Goal: Information Seeking & Learning: Learn about a topic

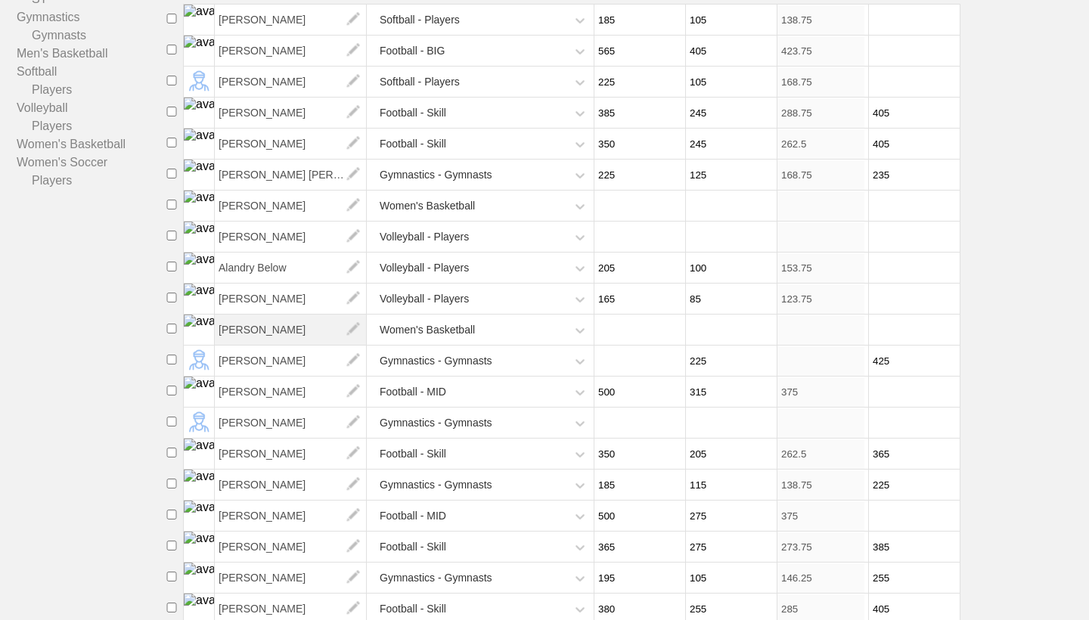
scroll to position [239, 0]
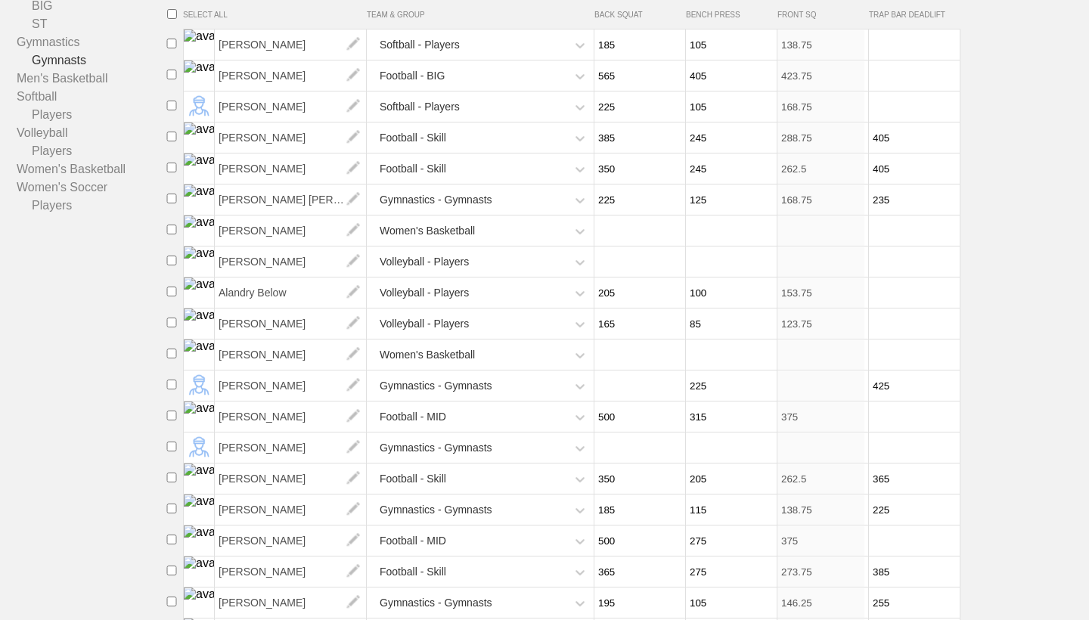
click at [65, 53] on link "Gymnasts" at bounding box center [92, 60] width 150 height 18
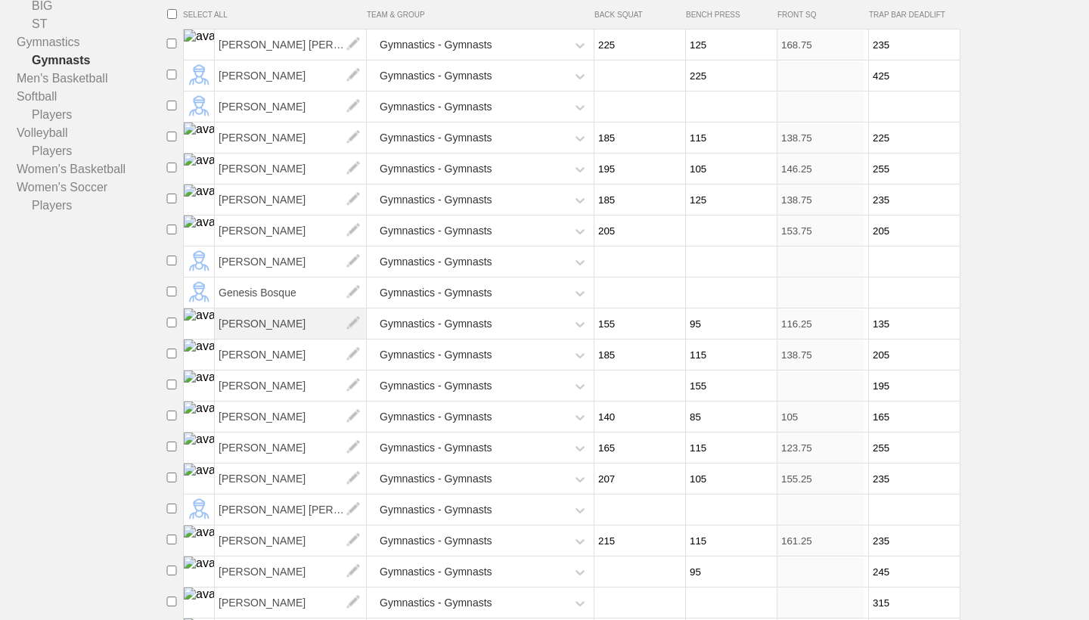
click at [273, 313] on span "[PERSON_NAME]" at bounding box center [291, 324] width 152 height 30
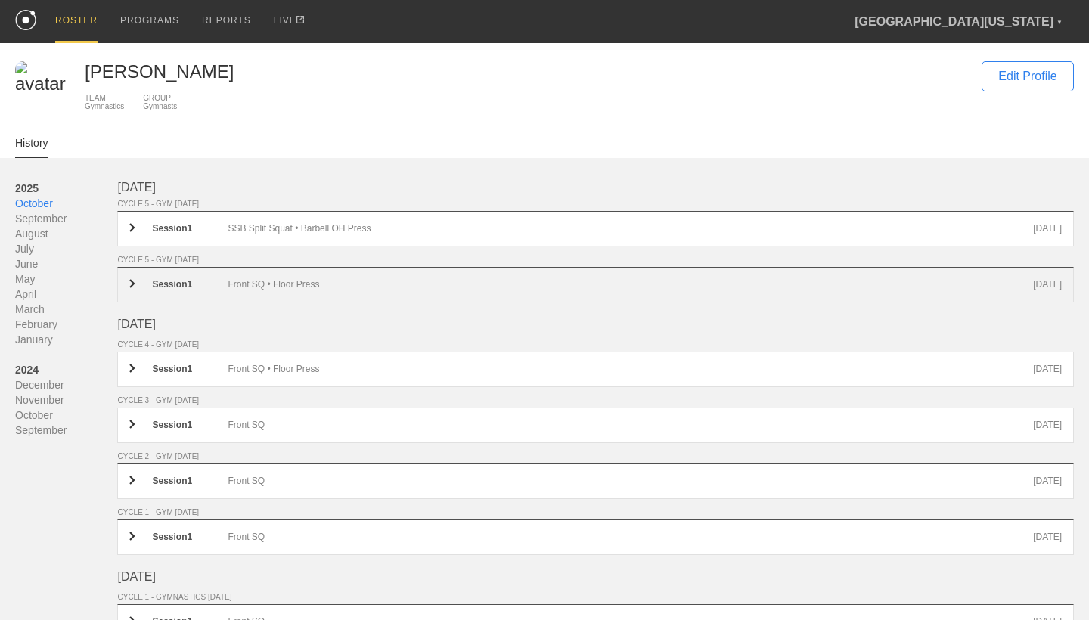
click at [275, 279] on div "Session 1 Front SQ • Floor Press [DATE]" at bounding box center [595, 285] width 957 height 36
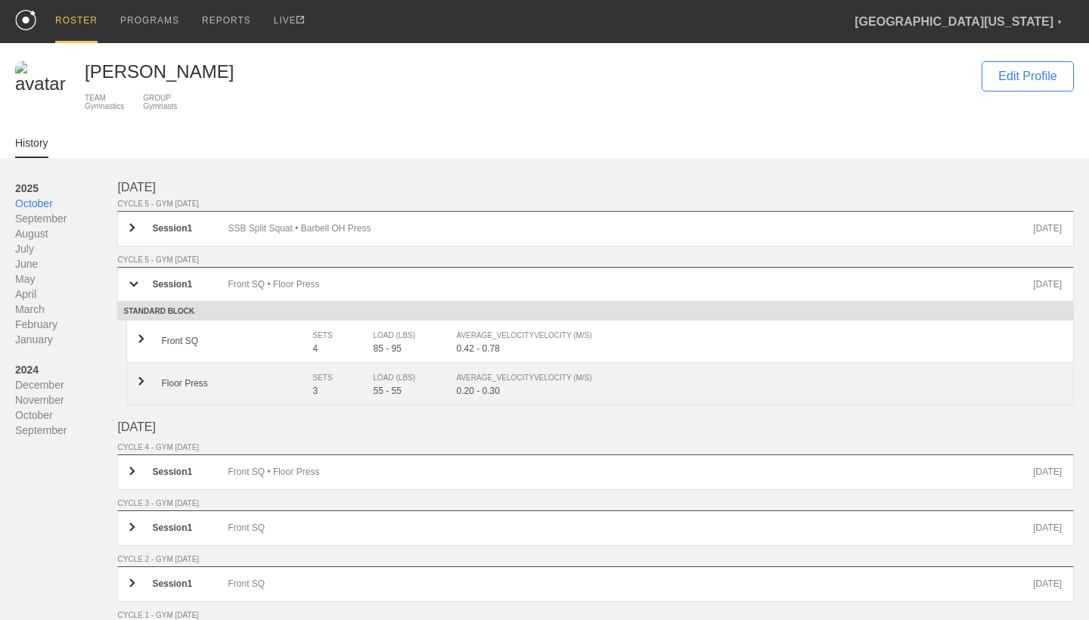
click at [318, 380] on div "SETS" at bounding box center [334, 378] width 45 height 15
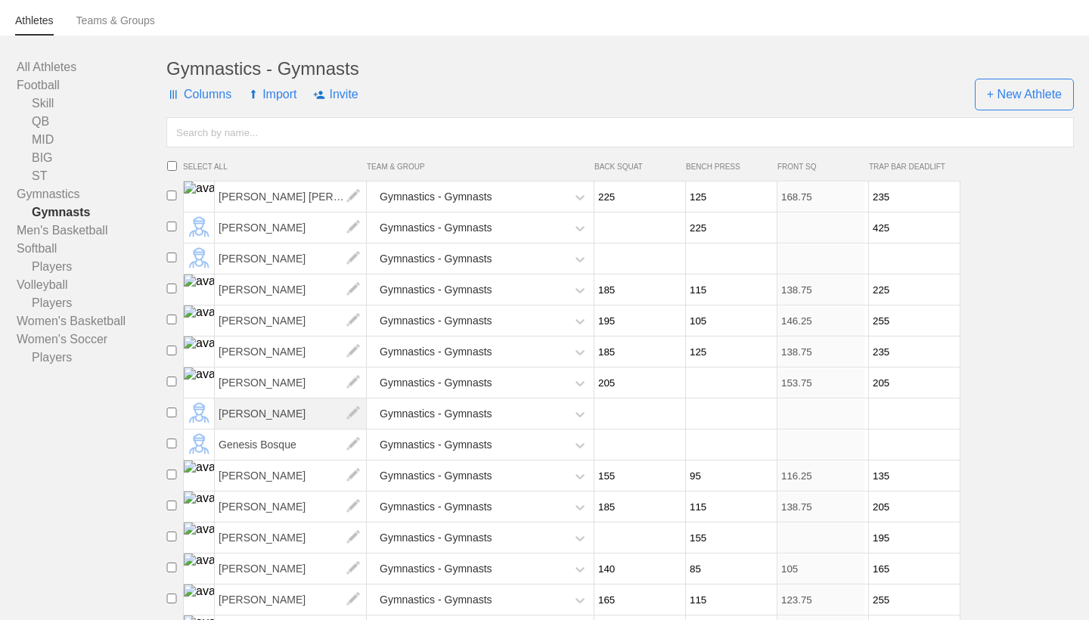
scroll to position [100, 0]
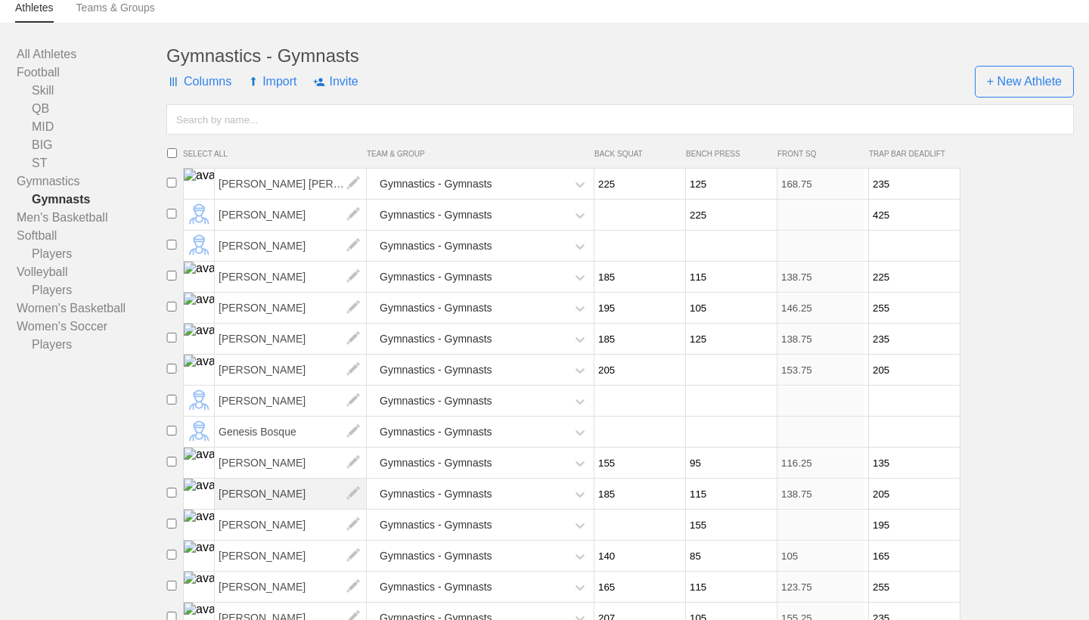
click at [283, 486] on span "[PERSON_NAME]" at bounding box center [291, 494] width 152 height 30
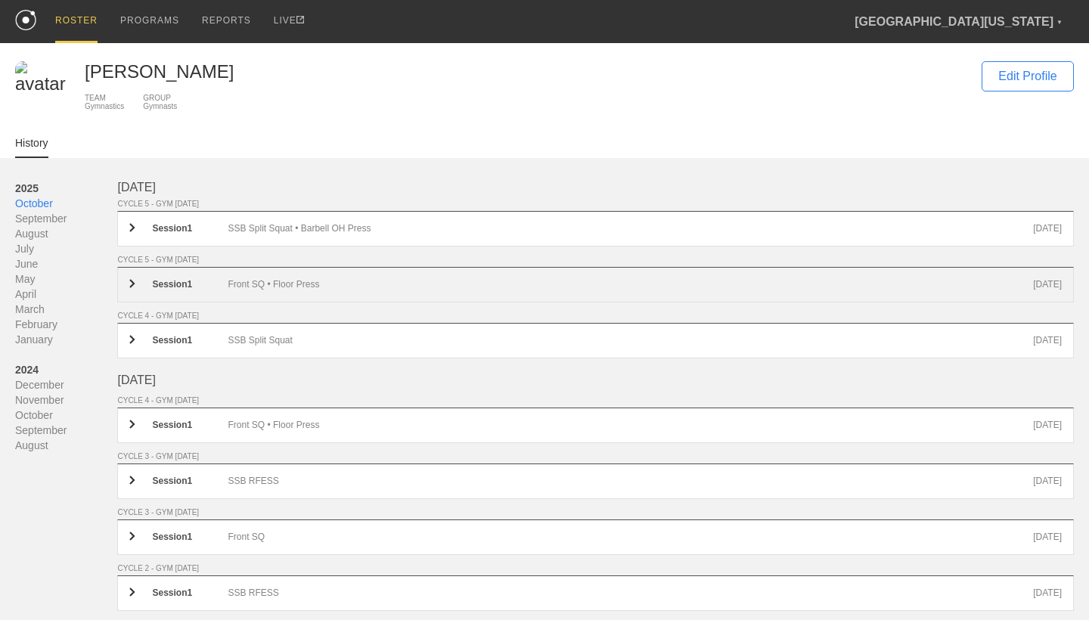
click at [227, 273] on div "Session 1 Front SQ • Floor Press [DATE]" at bounding box center [595, 285] width 957 height 36
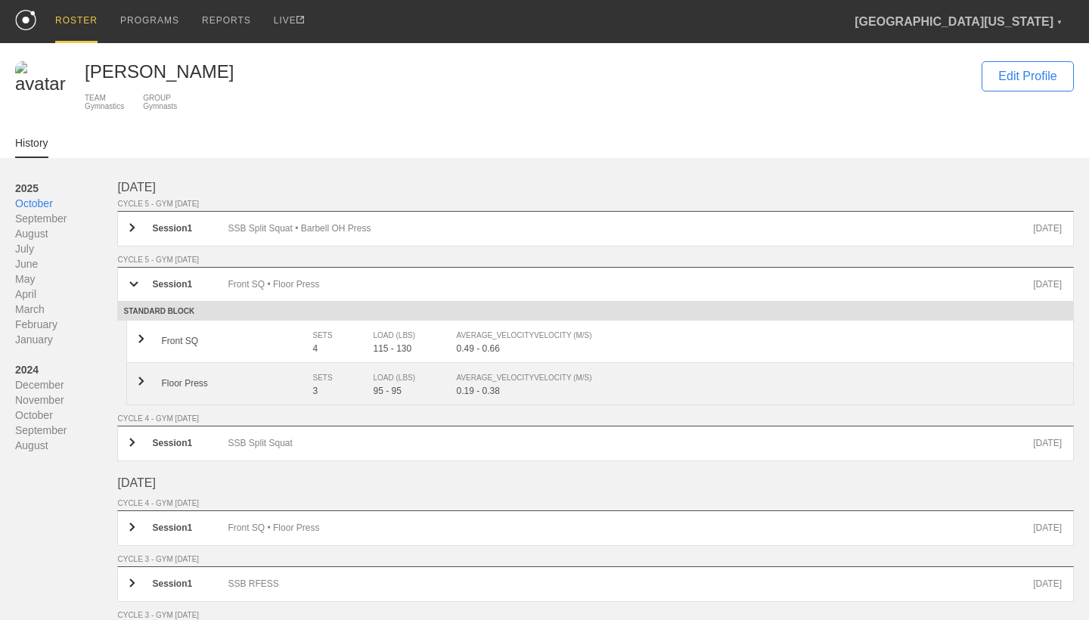
click at [301, 390] on div "Floor Press SETS 3 LOAD (LBS) 95 - 95 AVERAGE_VELOCITY VELOCITY (M/S) 0.19 - 0.…" at bounding box center [600, 384] width 948 height 42
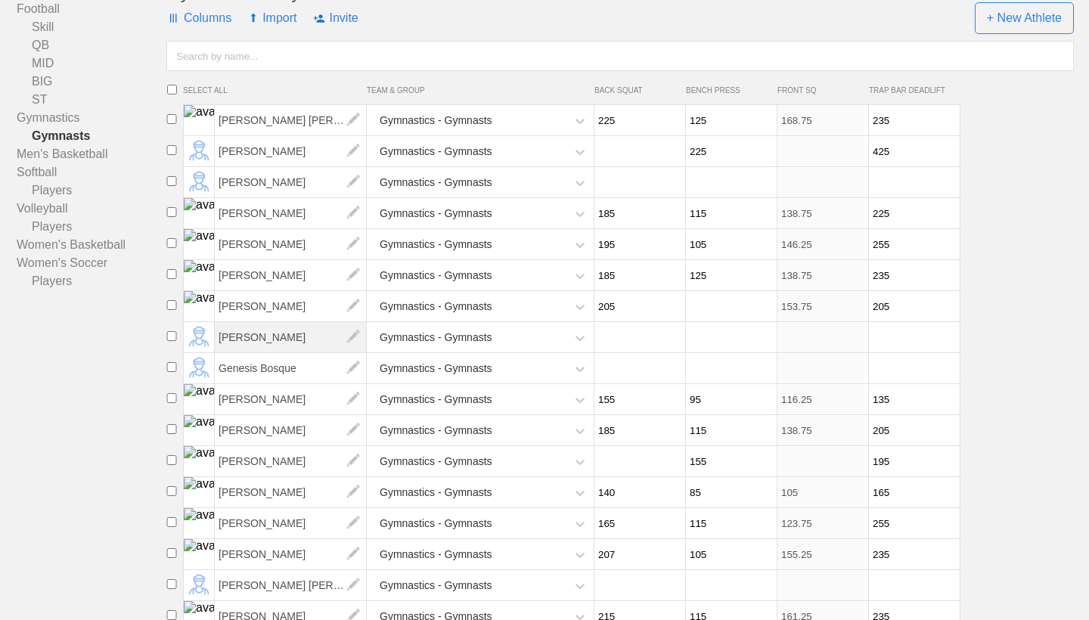
scroll to position [187, 0]
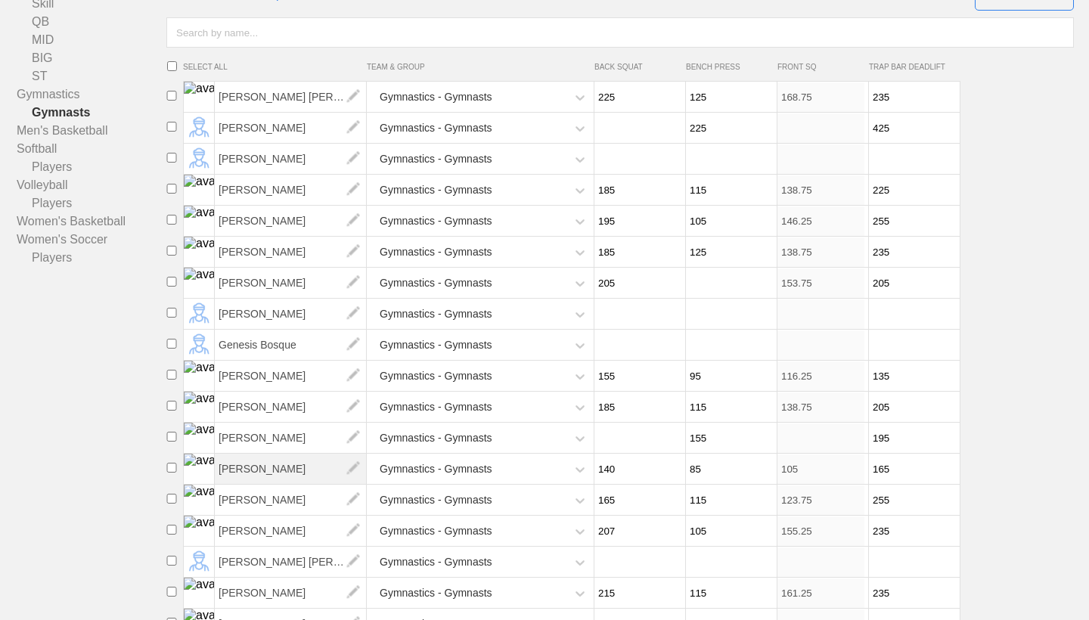
click at [287, 465] on span "[PERSON_NAME]" at bounding box center [291, 469] width 152 height 30
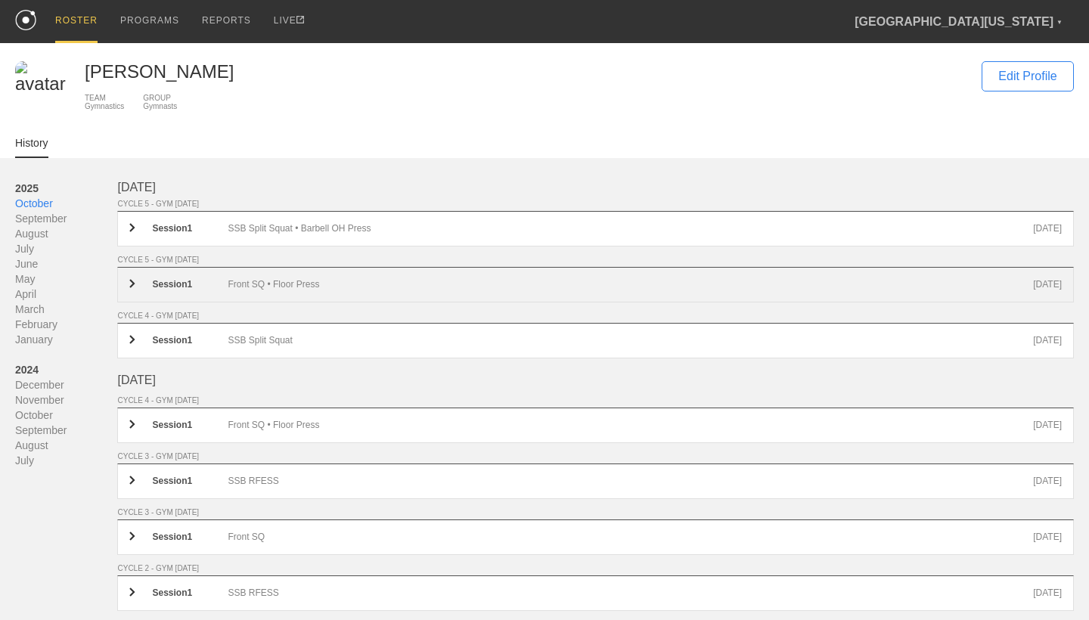
click at [300, 280] on div "Session 1 Front SQ • Floor Press [DATE]" at bounding box center [595, 285] width 957 height 36
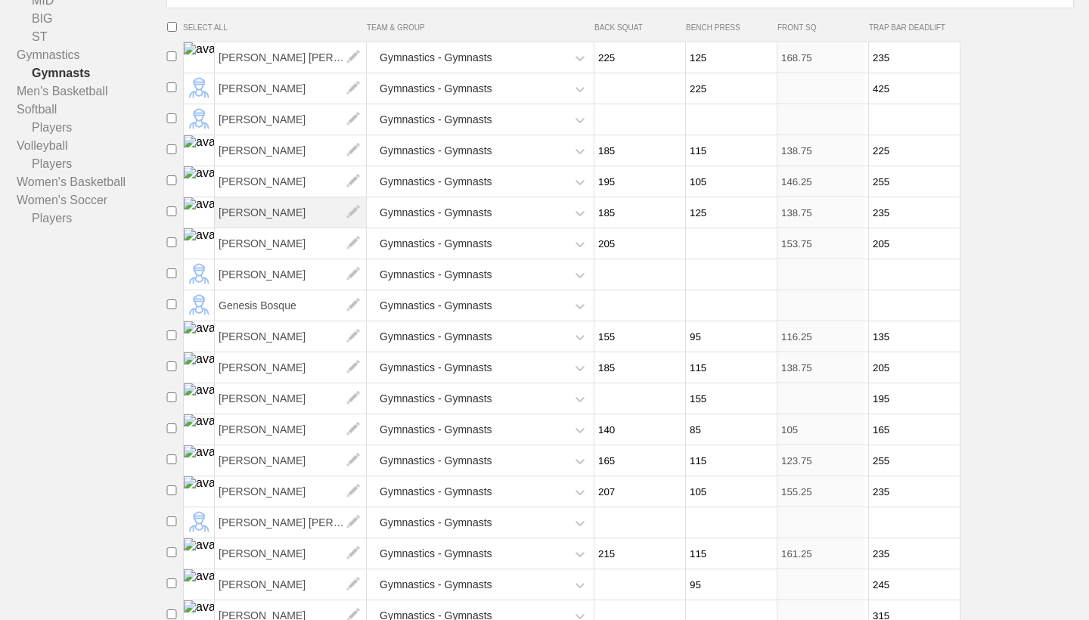
scroll to position [242, 0]
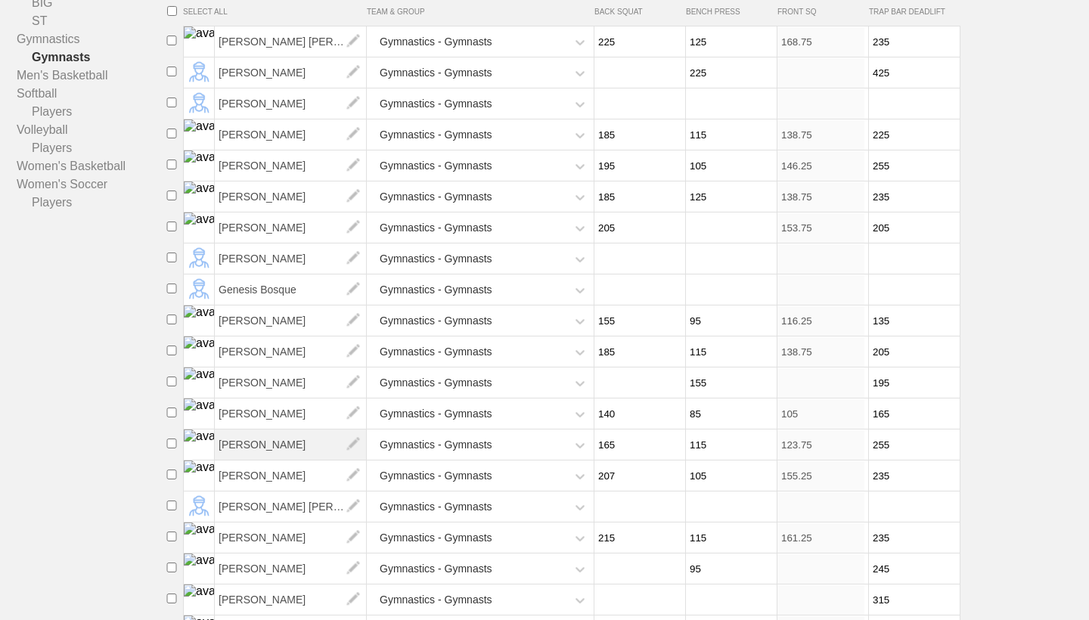
click at [308, 430] on span "[PERSON_NAME]" at bounding box center [291, 445] width 152 height 30
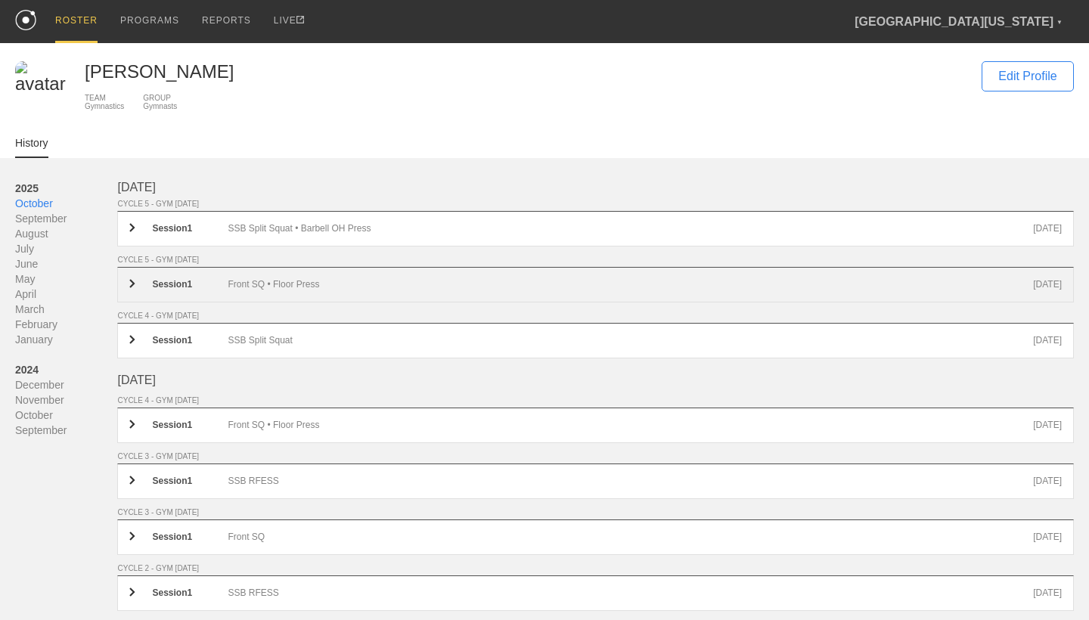
click at [302, 290] on div "Front SQ • Floor Press" at bounding box center [631, 284] width 806 height 11
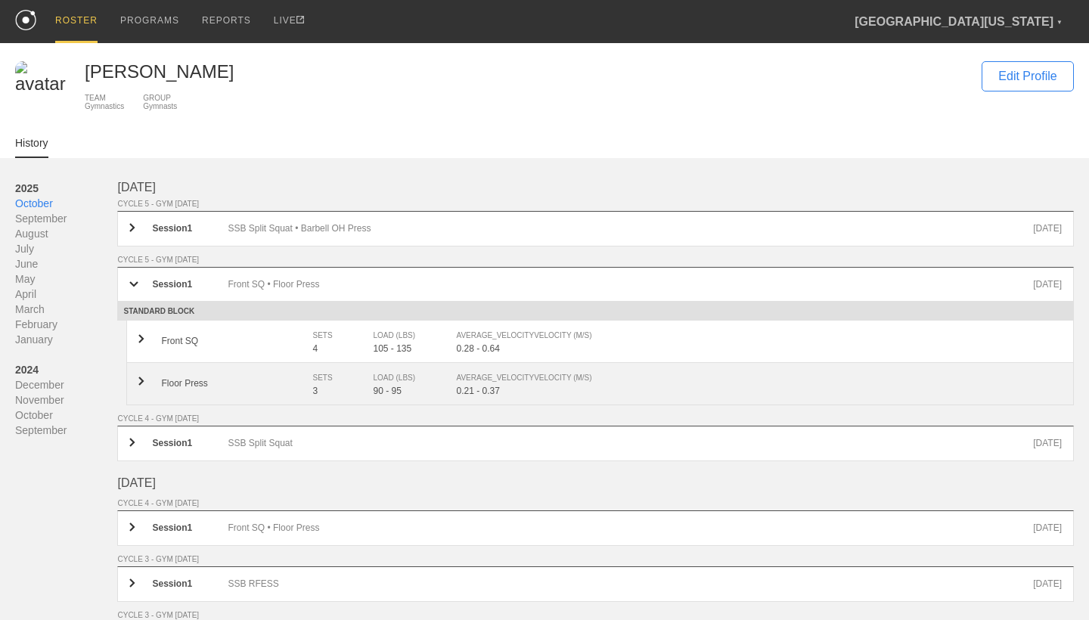
click at [344, 378] on div "SETS" at bounding box center [334, 378] width 45 height 15
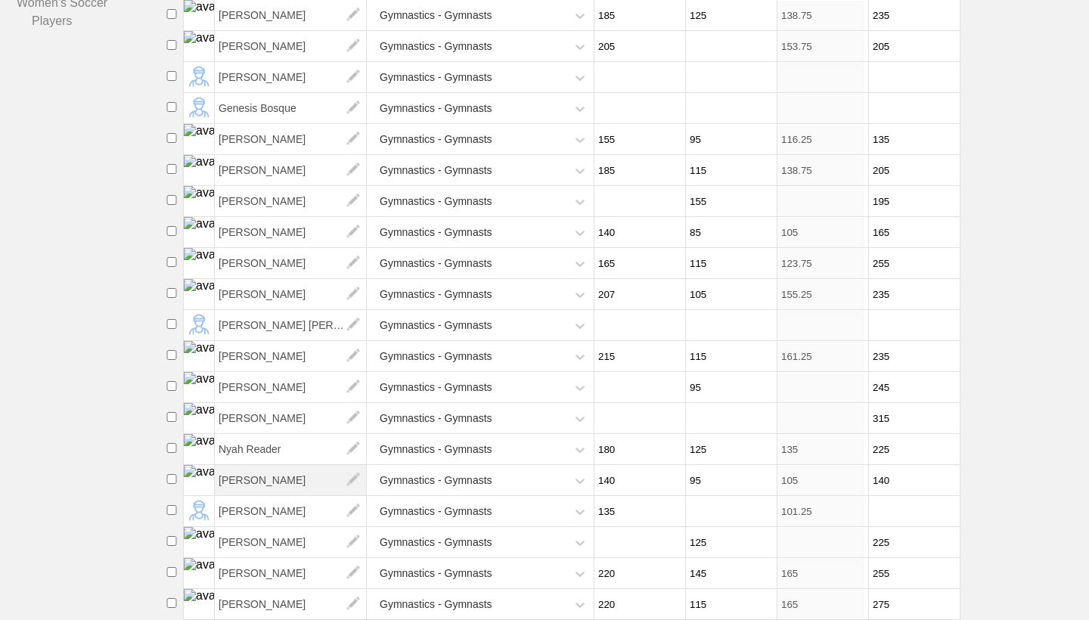
scroll to position [423, 0]
click at [290, 290] on span "[PERSON_NAME]" at bounding box center [291, 295] width 152 height 30
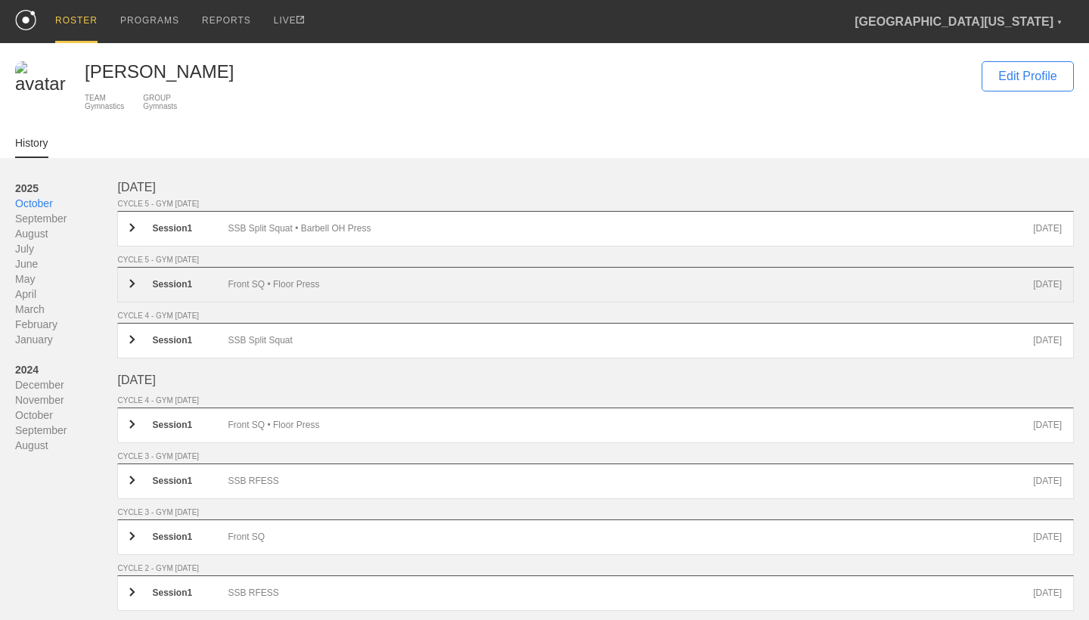
click at [300, 279] on div "Session 1 Front SQ • Floor Press [DATE]" at bounding box center [595, 285] width 957 height 36
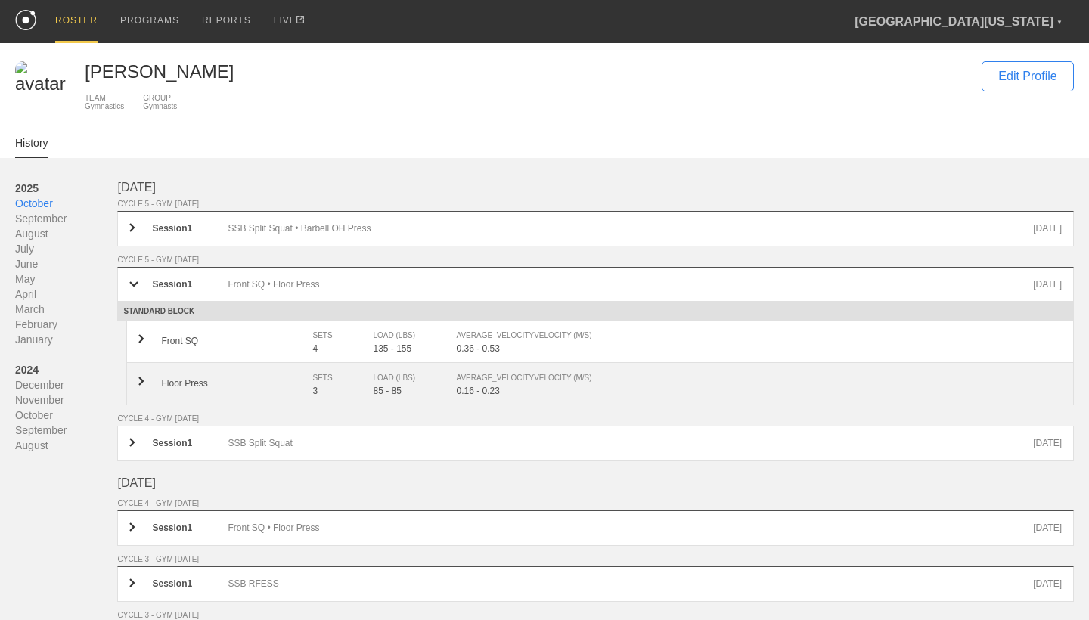
click at [340, 393] on div "3" at bounding box center [342, 391] width 61 height 11
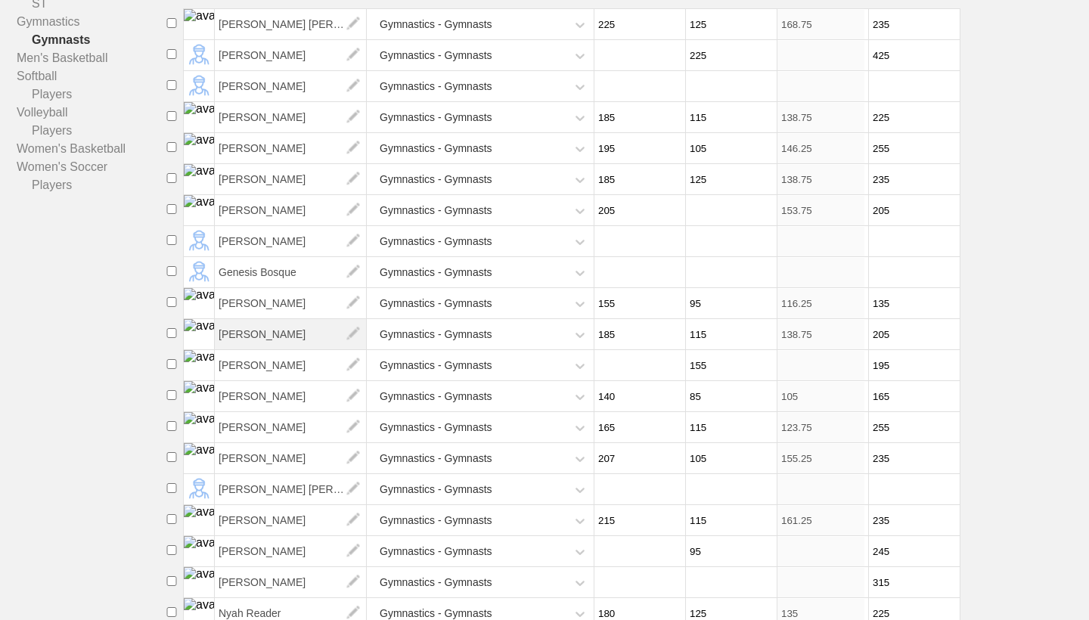
scroll to position [260, 0]
click at [278, 483] on span "[PERSON_NAME] [PERSON_NAME]" at bounding box center [291, 488] width 152 height 30
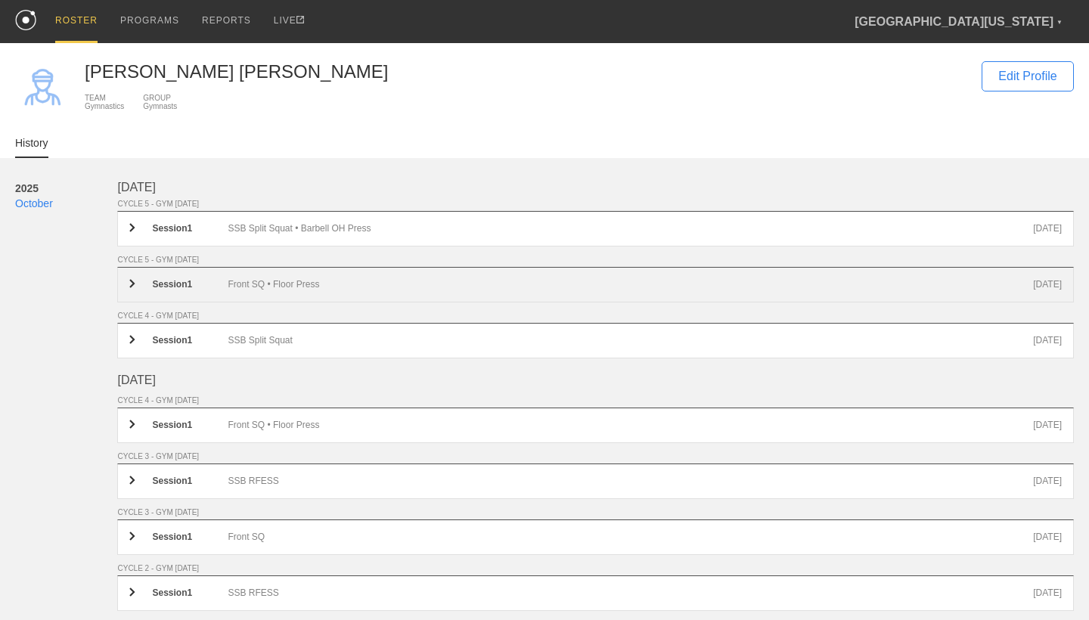
click at [324, 283] on div "Front SQ • Floor Press" at bounding box center [631, 284] width 806 height 11
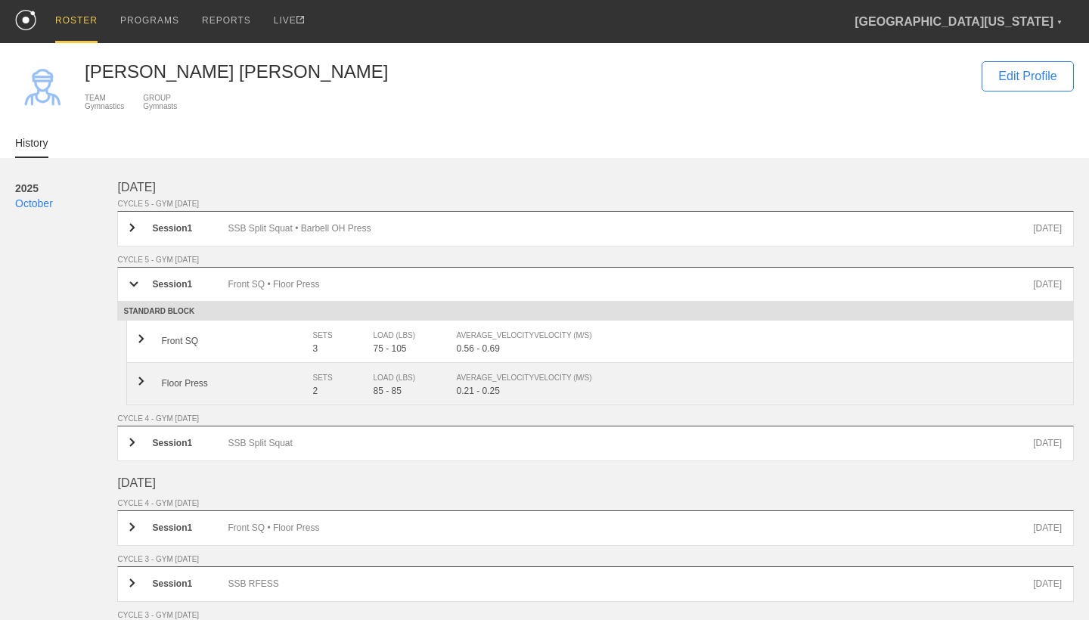
click at [337, 371] on div "Floor Press SETS 2 LOAD (LBS) 85 - 85 AVERAGE_VELOCITY VELOCITY (M/S) 0.21 - 0.…" at bounding box center [600, 384] width 948 height 42
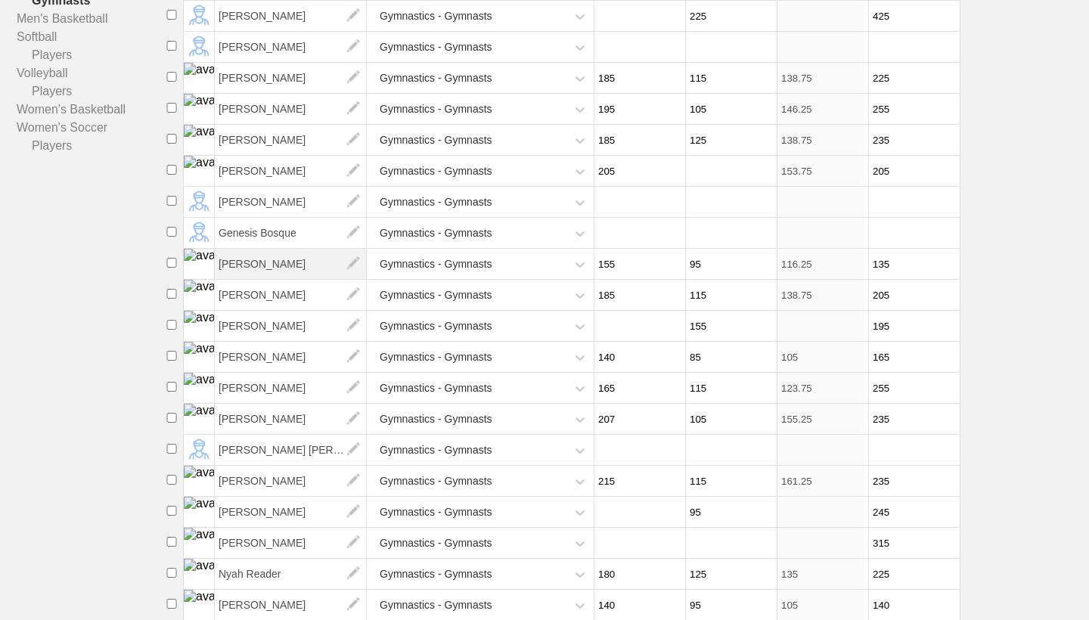
scroll to position [306, 0]
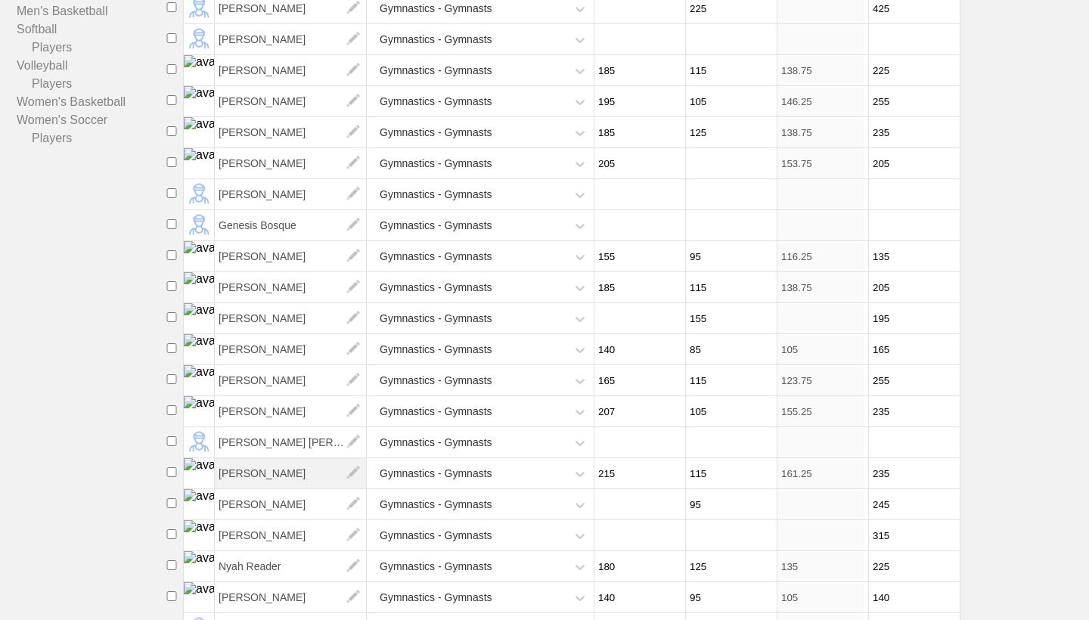
click at [263, 467] on span "[PERSON_NAME]" at bounding box center [291, 473] width 152 height 30
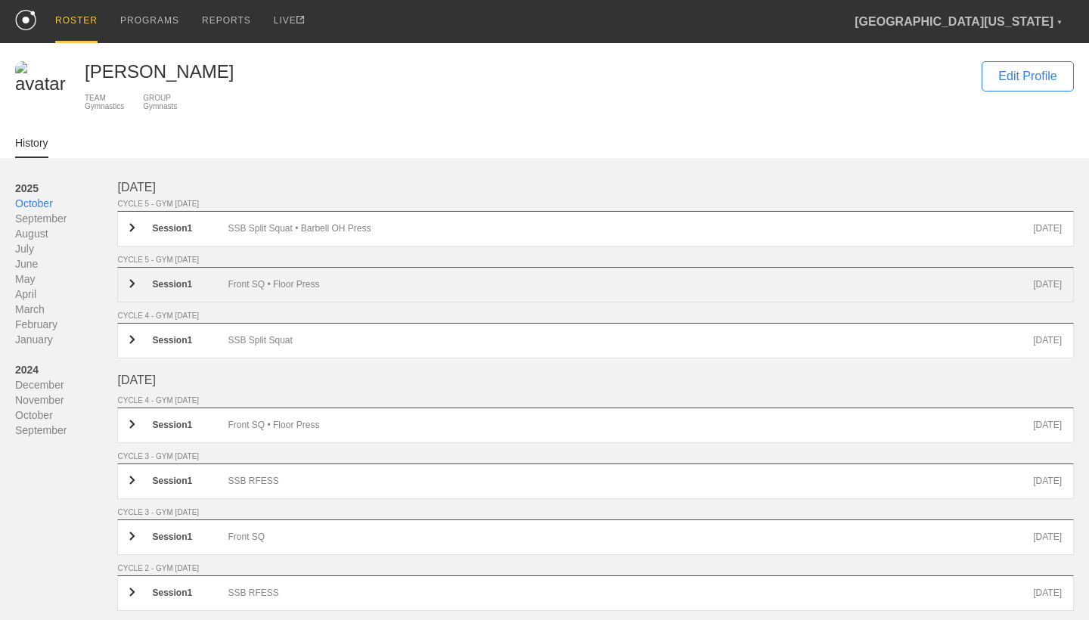
click at [321, 288] on div "Front SQ • Floor Press" at bounding box center [631, 284] width 806 height 11
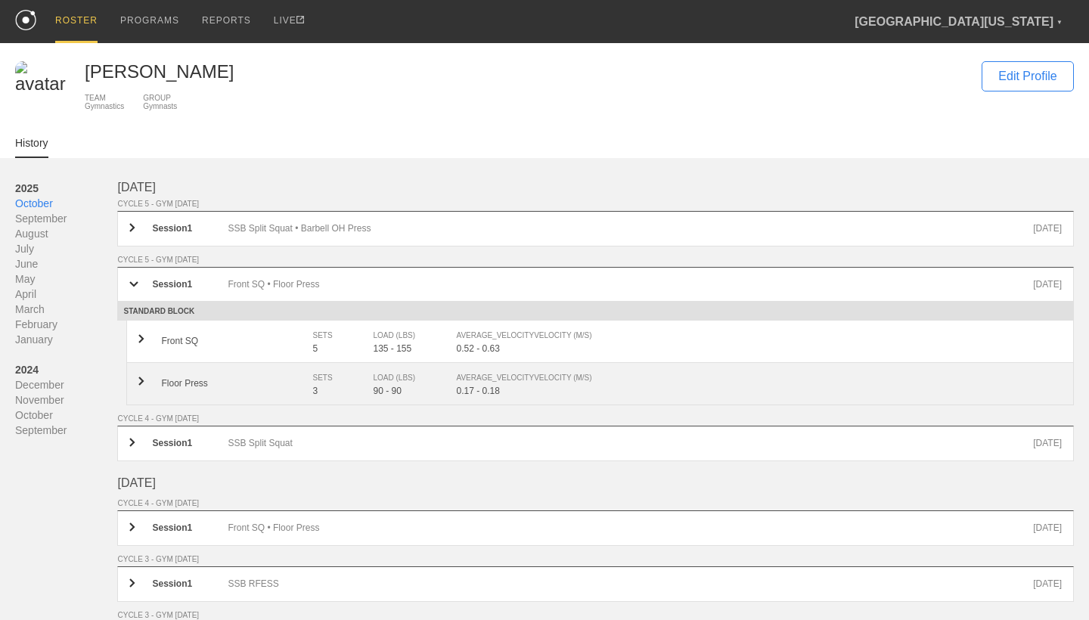
click at [396, 393] on div "90 - 90" at bounding box center [414, 391] width 83 height 11
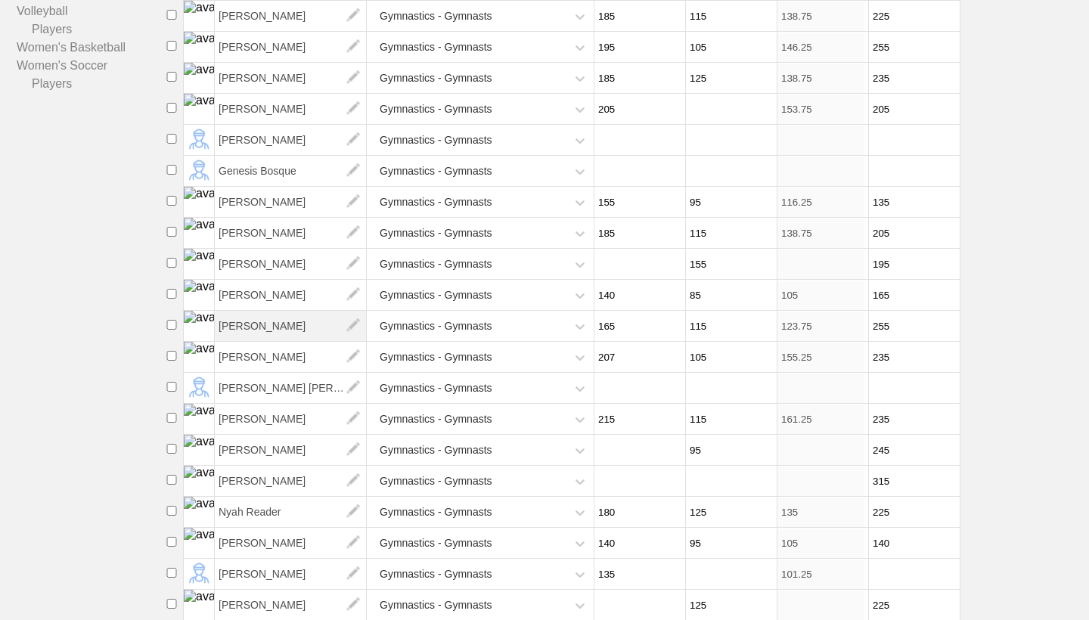
scroll to position [405, 0]
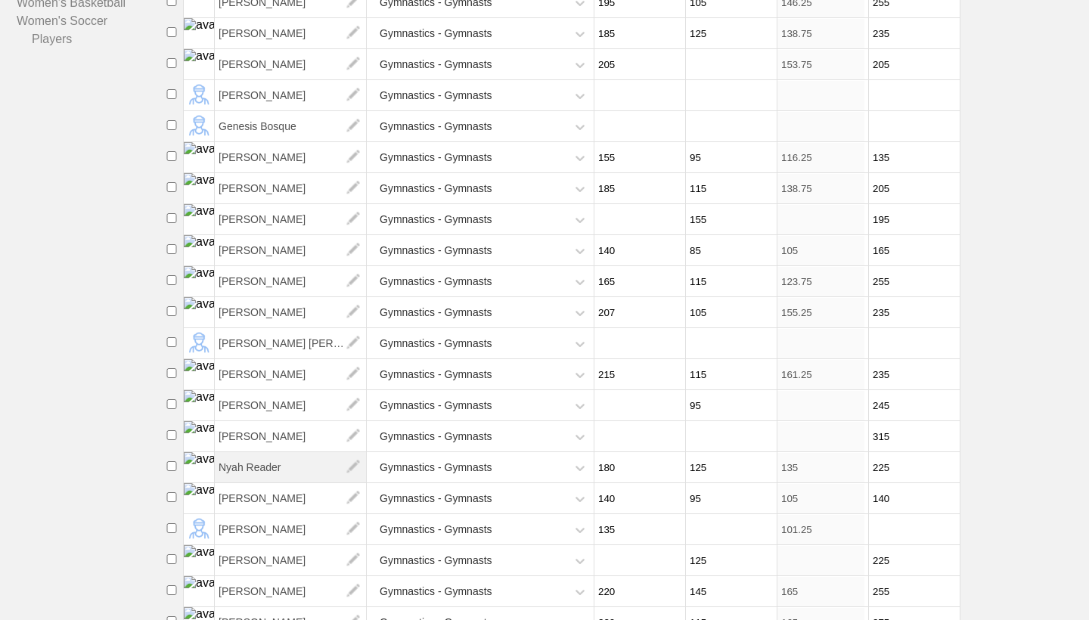
click at [279, 456] on span "Nyah Reader" at bounding box center [291, 467] width 152 height 30
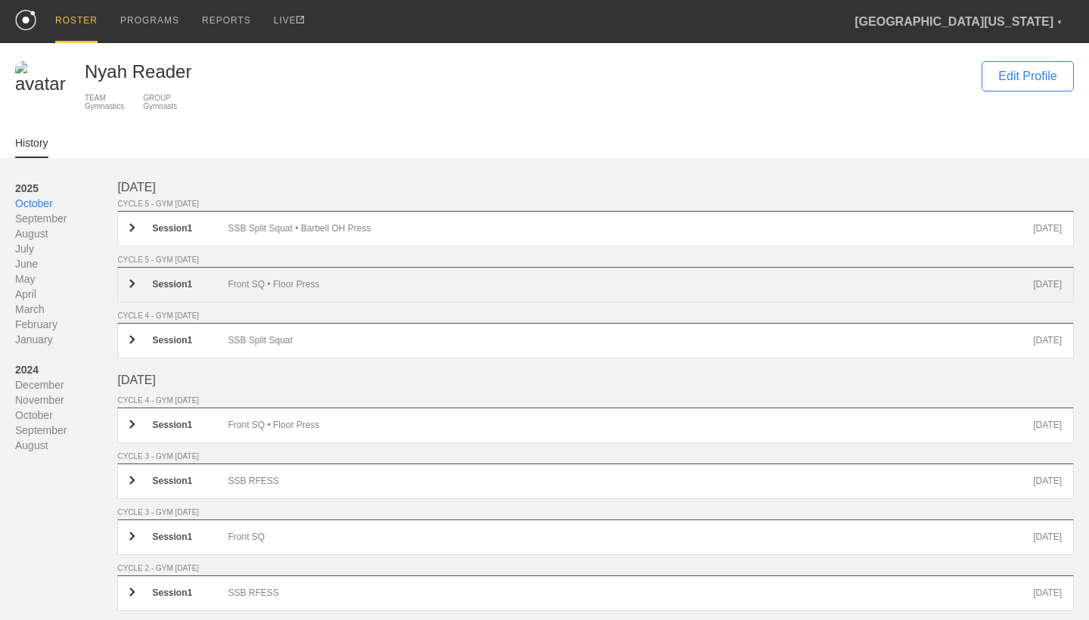
click at [279, 283] on div "Front SQ • Floor Press" at bounding box center [631, 284] width 806 height 11
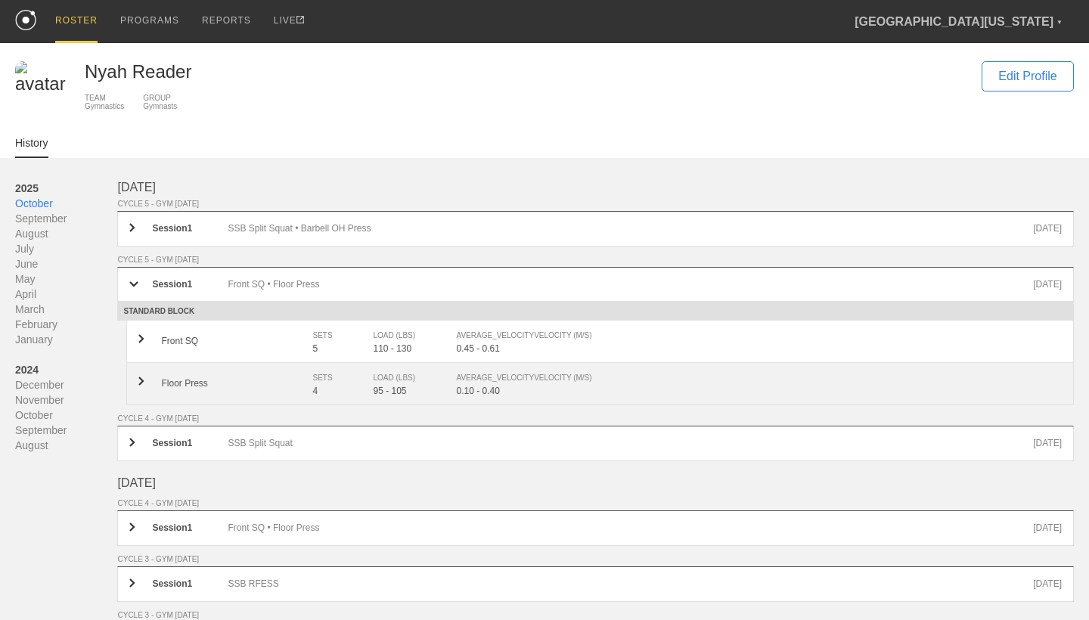
click at [286, 377] on div "Floor Press SETS 4 LOAD (LBS) 95 - 105 AVERAGE_VELOCITY VELOCITY (M/S) 0.10 - 0…" at bounding box center [600, 384] width 948 height 42
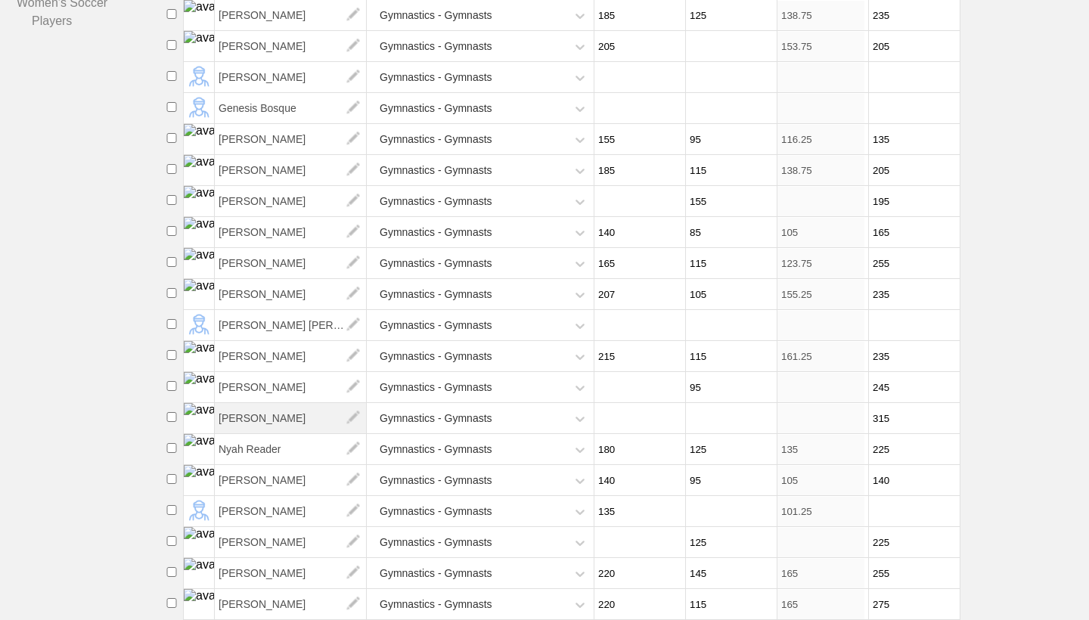
scroll to position [423, 0]
click at [274, 508] on span "[PERSON_NAME]" at bounding box center [291, 512] width 152 height 30
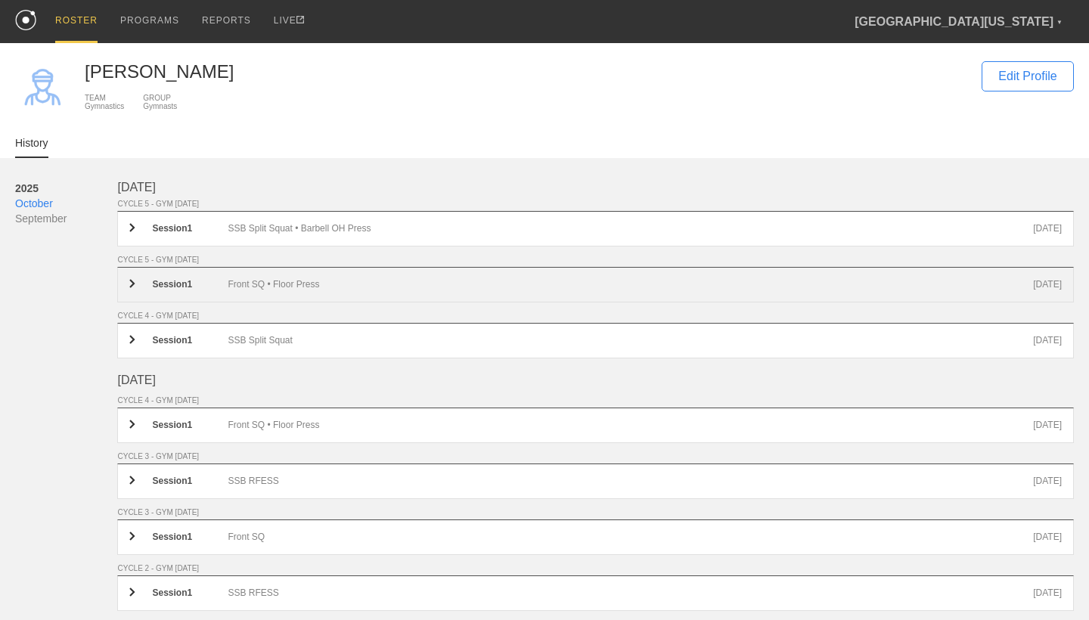
click at [322, 286] on div "Front SQ • Floor Press" at bounding box center [631, 284] width 806 height 11
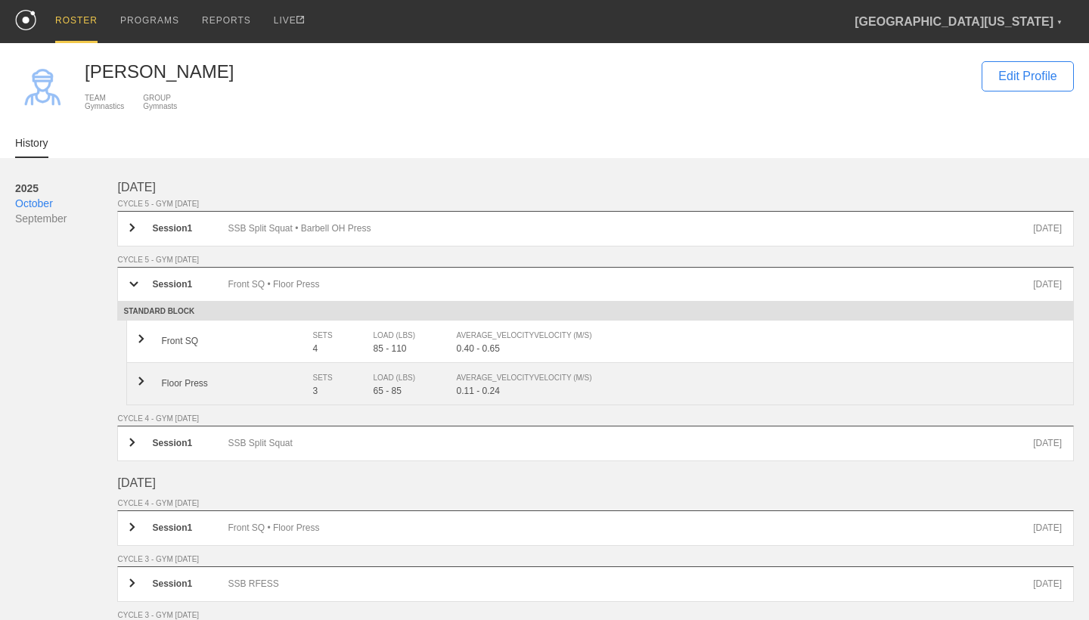
click at [344, 392] on div "3" at bounding box center [342, 391] width 61 height 11
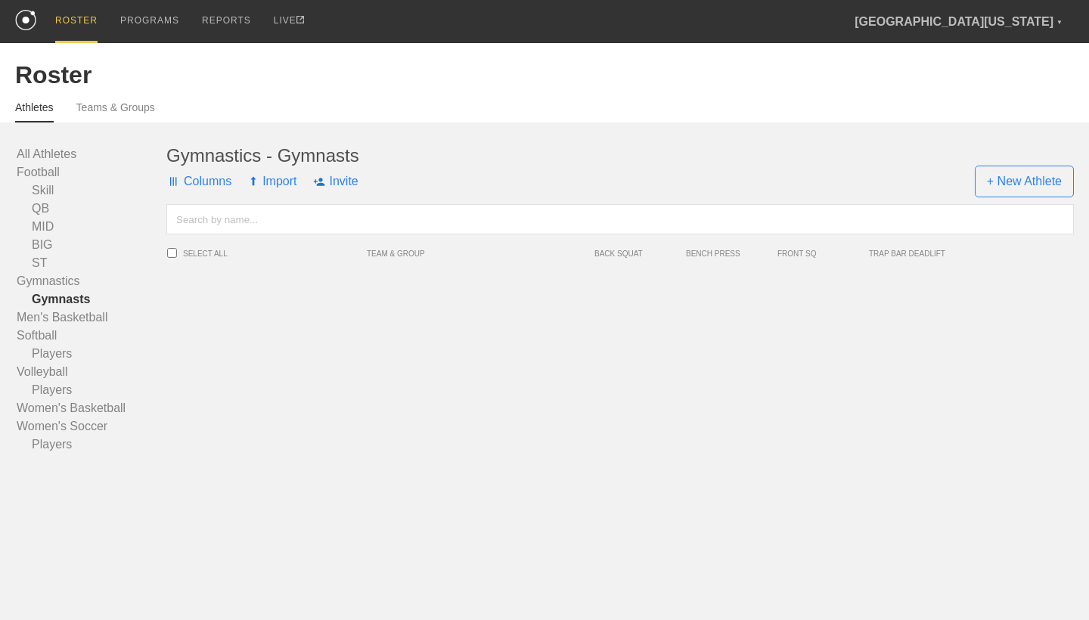
click at [77, 298] on link "Gymnasts" at bounding box center [92, 299] width 150 height 18
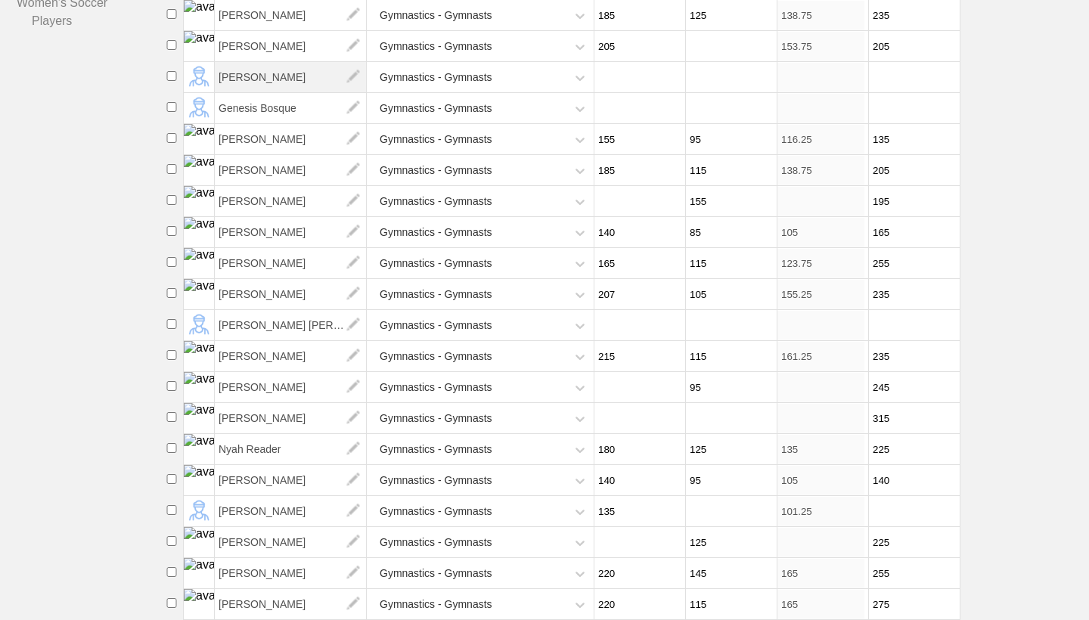
scroll to position [423, 0]
click at [289, 574] on span "[PERSON_NAME]" at bounding box center [291, 574] width 152 height 30
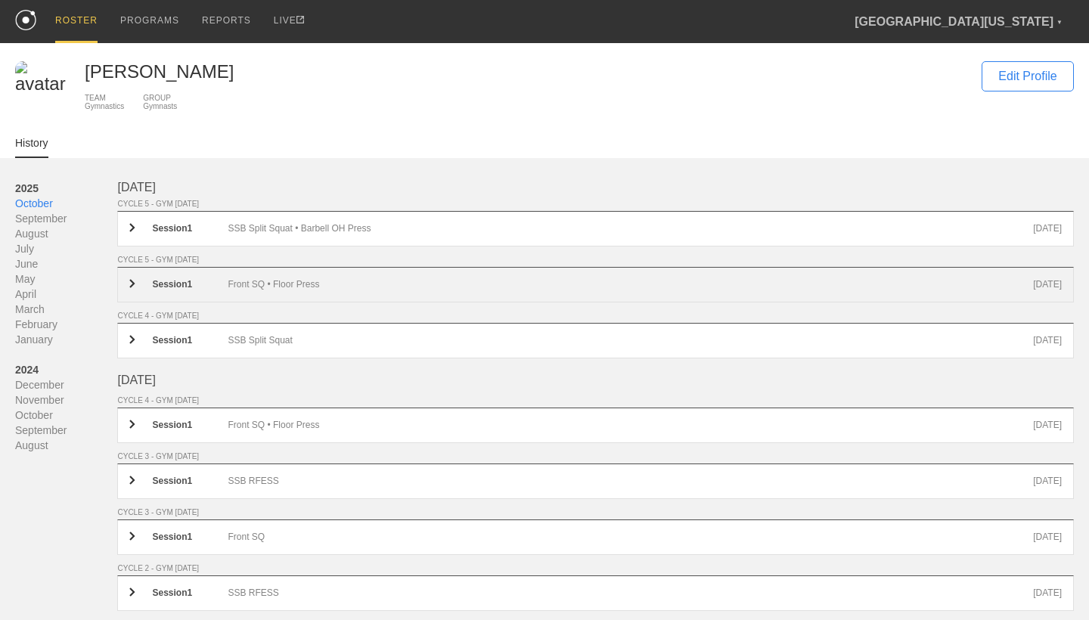
click at [299, 284] on div "Front SQ • Floor Press" at bounding box center [631, 284] width 806 height 11
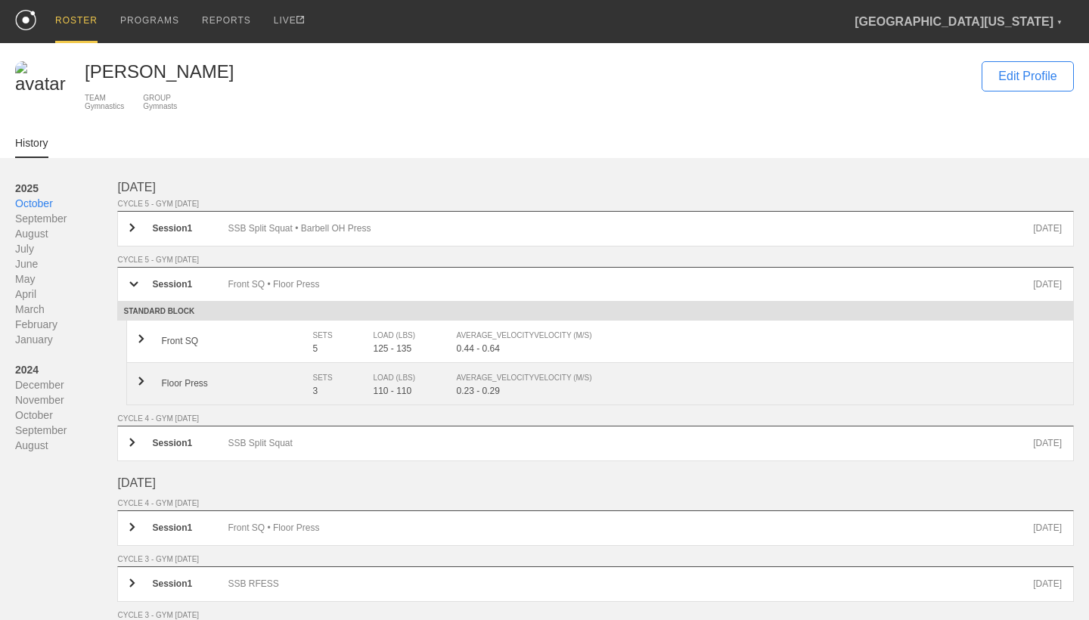
click at [322, 378] on div "SETS" at bounding box center [334, 378] width 45 height 15
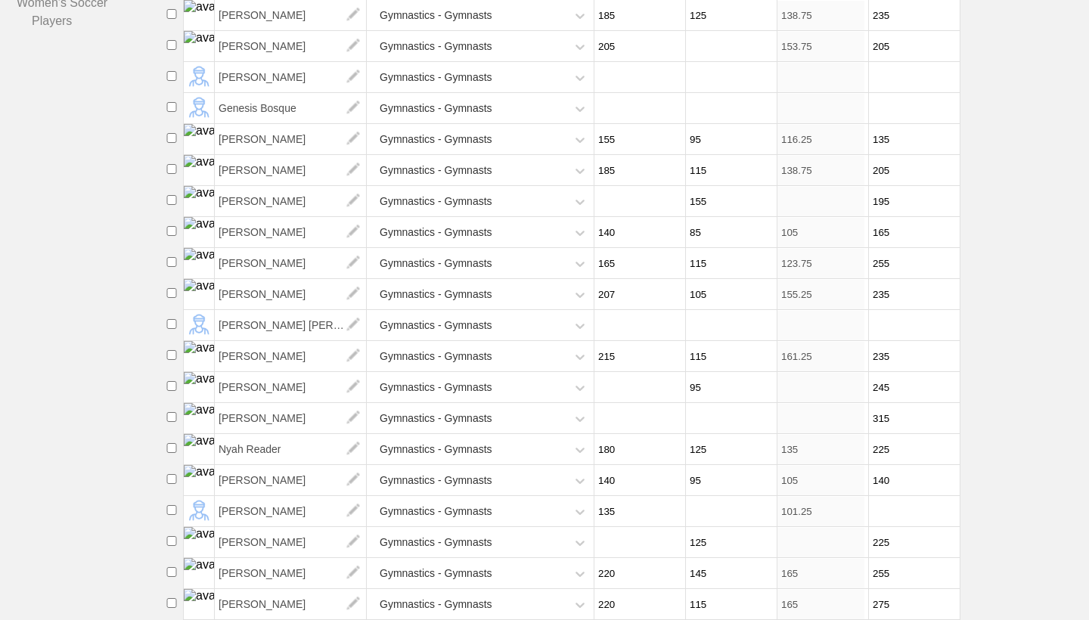
scroll to position [423, 0]
click at [264, 599] on span "[PERSON_NAME]" at bounding box center [291, 605] width 152 height 30
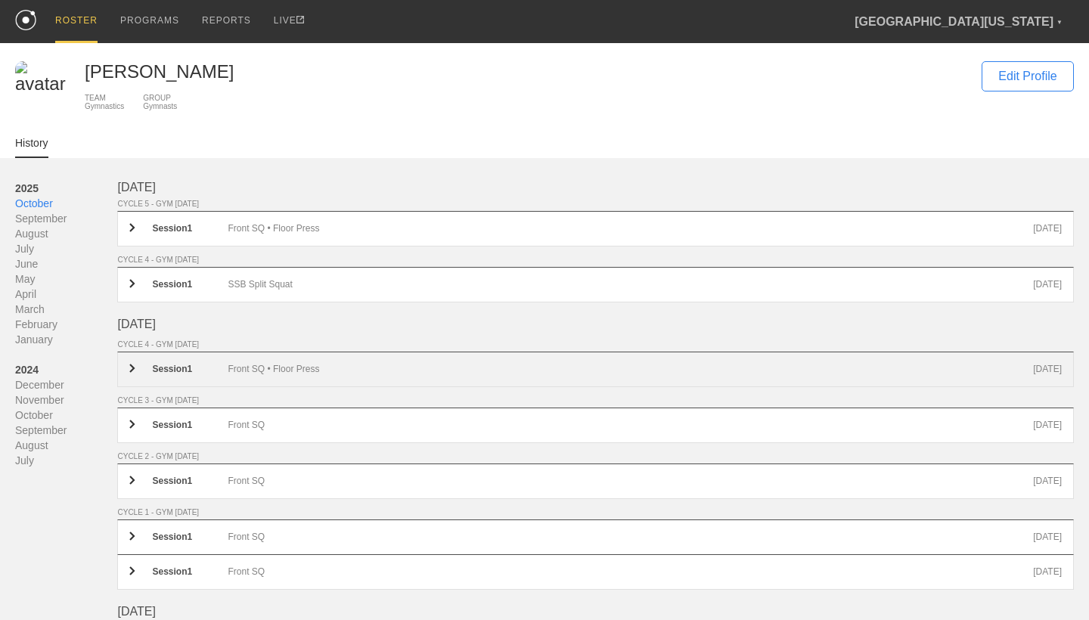
click at [306, 356] on div "Session 1 Front SQ • Floor Press Sep 29th" at bounding box center [595, 370] width 957 height 36
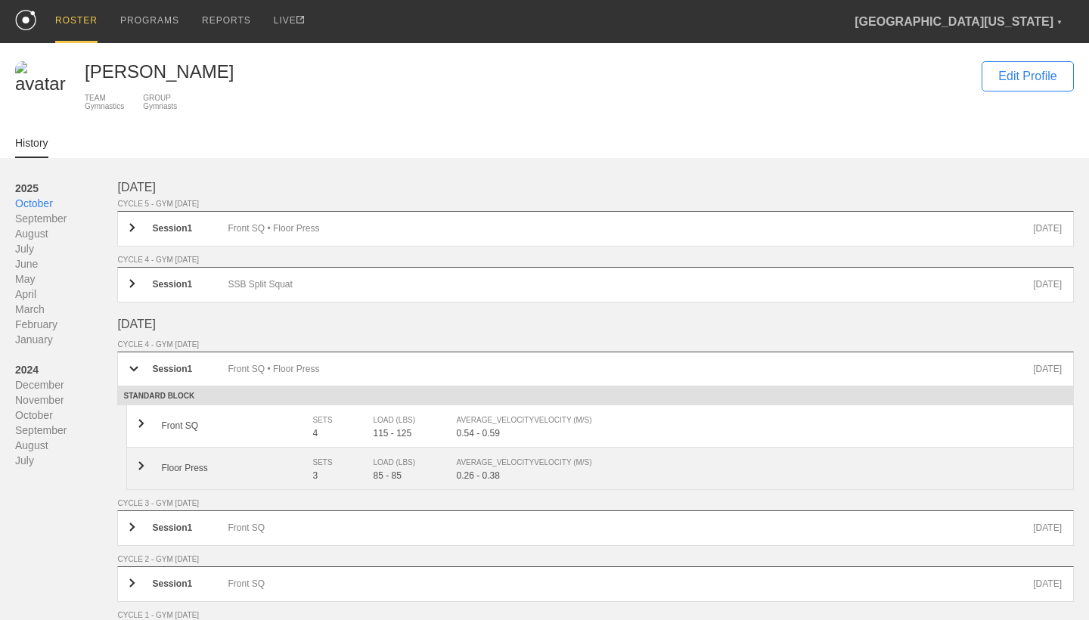
click at [360, 466] on div "SETS 3" at bounding box center [342, 468] width 61 height 26
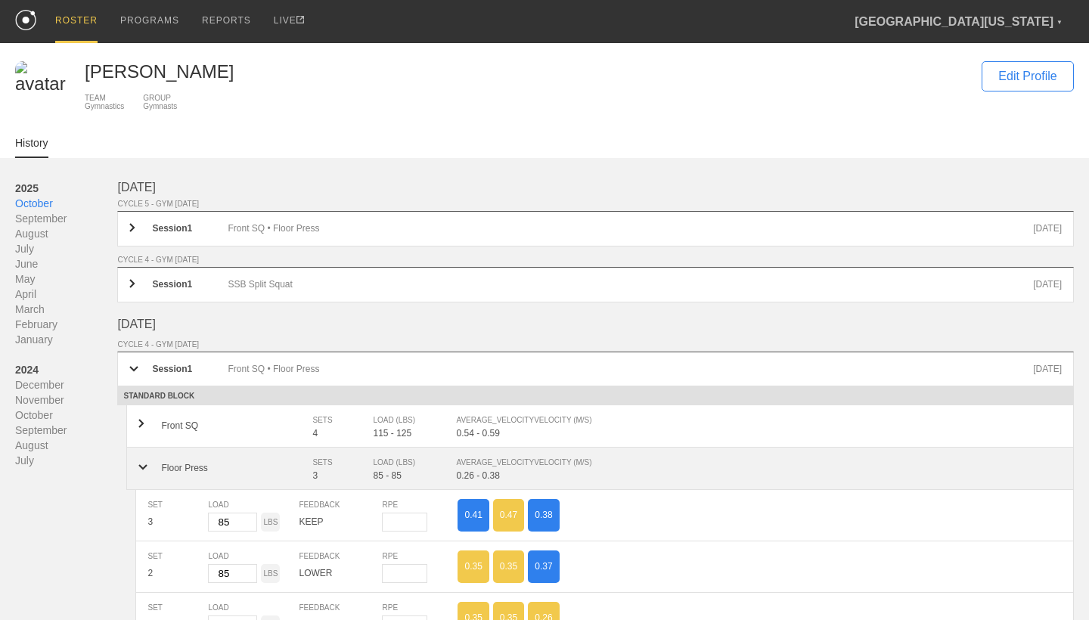
click at [360, 466] on div "SETS 3" at bounding box center [342, 468] width 61 height 26
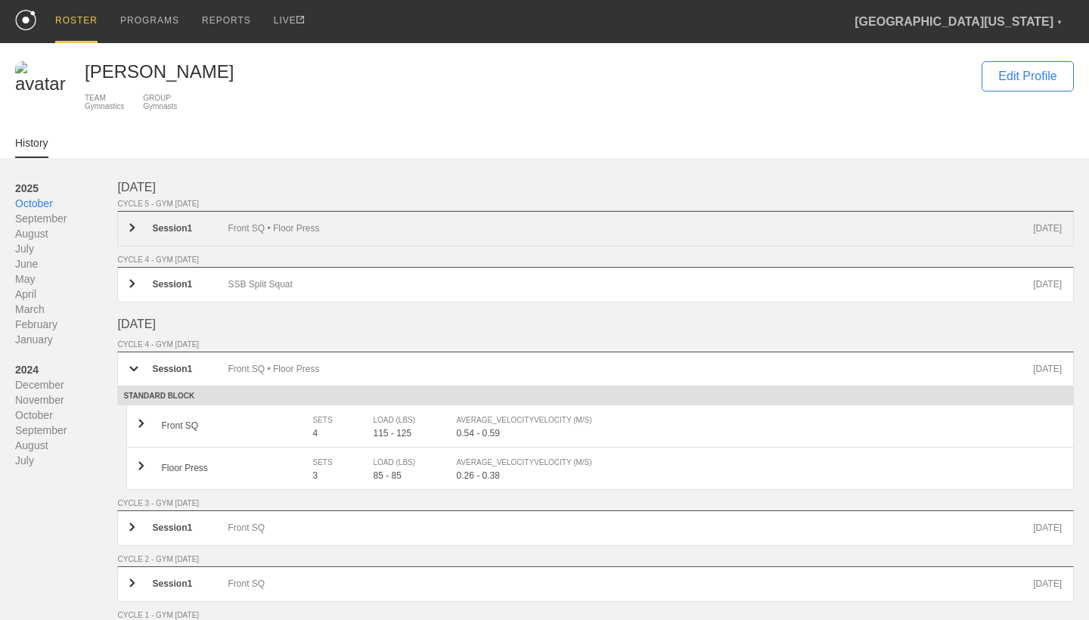
click at [369, 225] on div "Front SQ • Floor Press" at bounding box center [631, 228] width 806 height 11
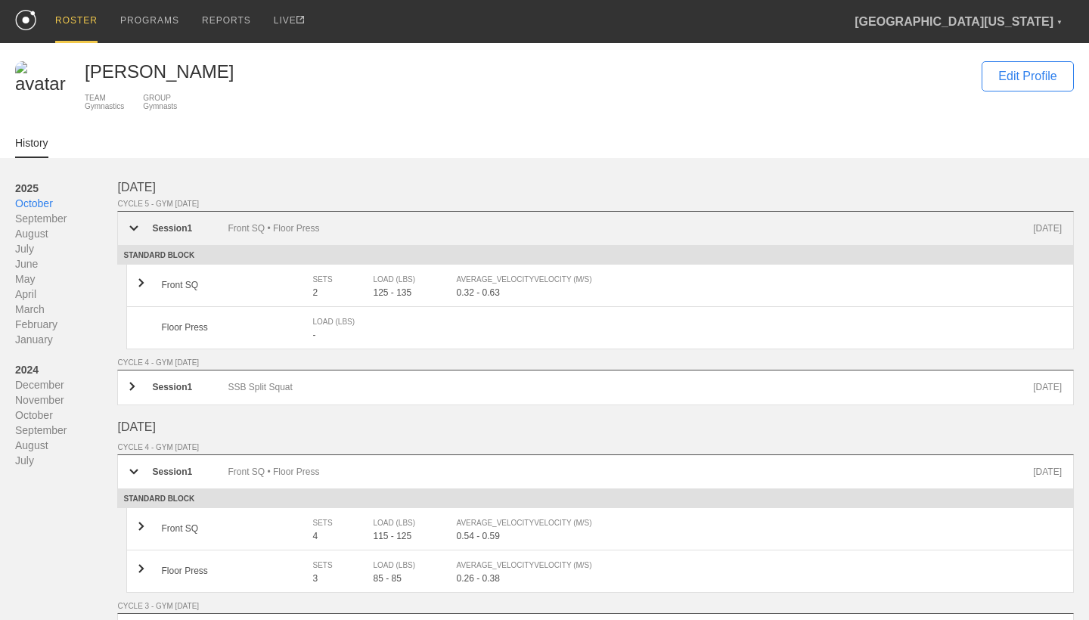
click at [369, 225] on div "Front SQ • Floor Press" at bounding box center [631, 228] width 806 height 11
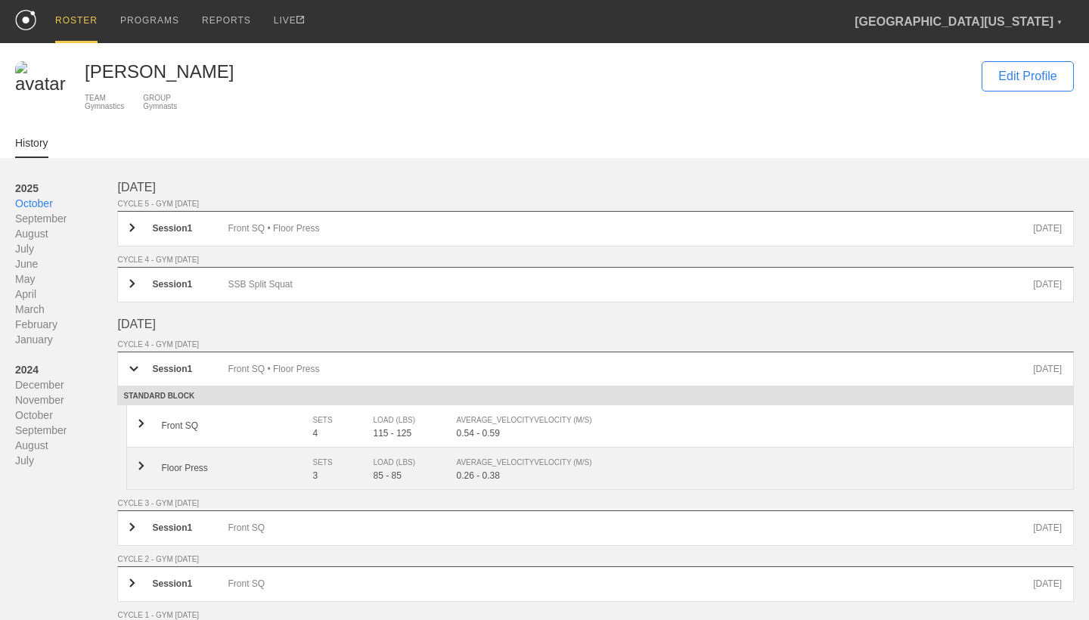
click at [359, 476] on div "3" at bounding box center [342, 475] width 61 height 11
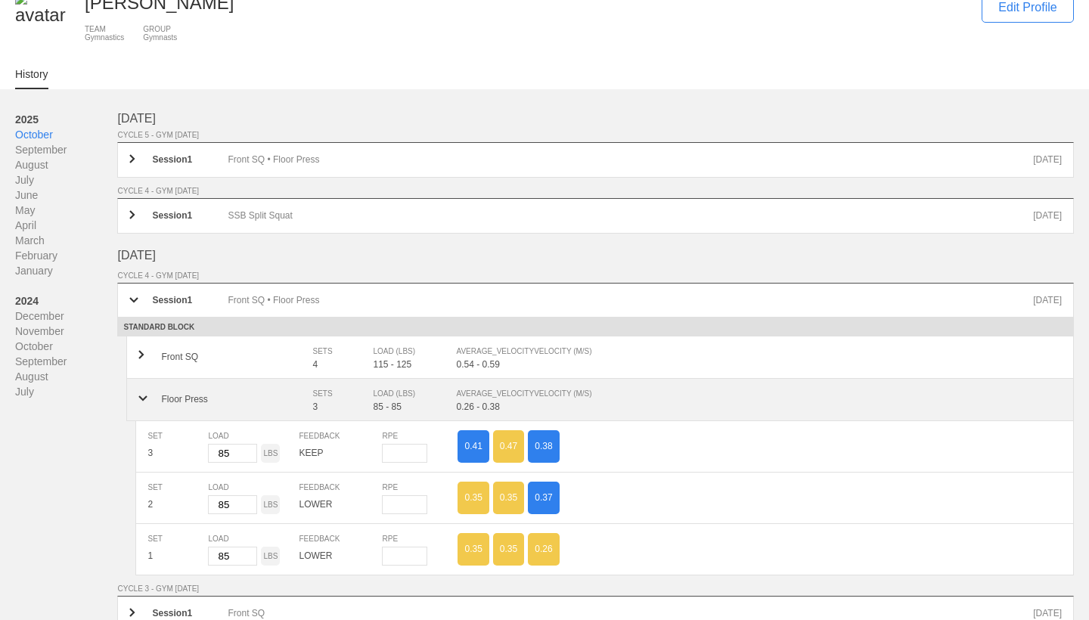
scroll to position [81, 0]
